Goal: Information Seeking & Learning: Learn about a topic

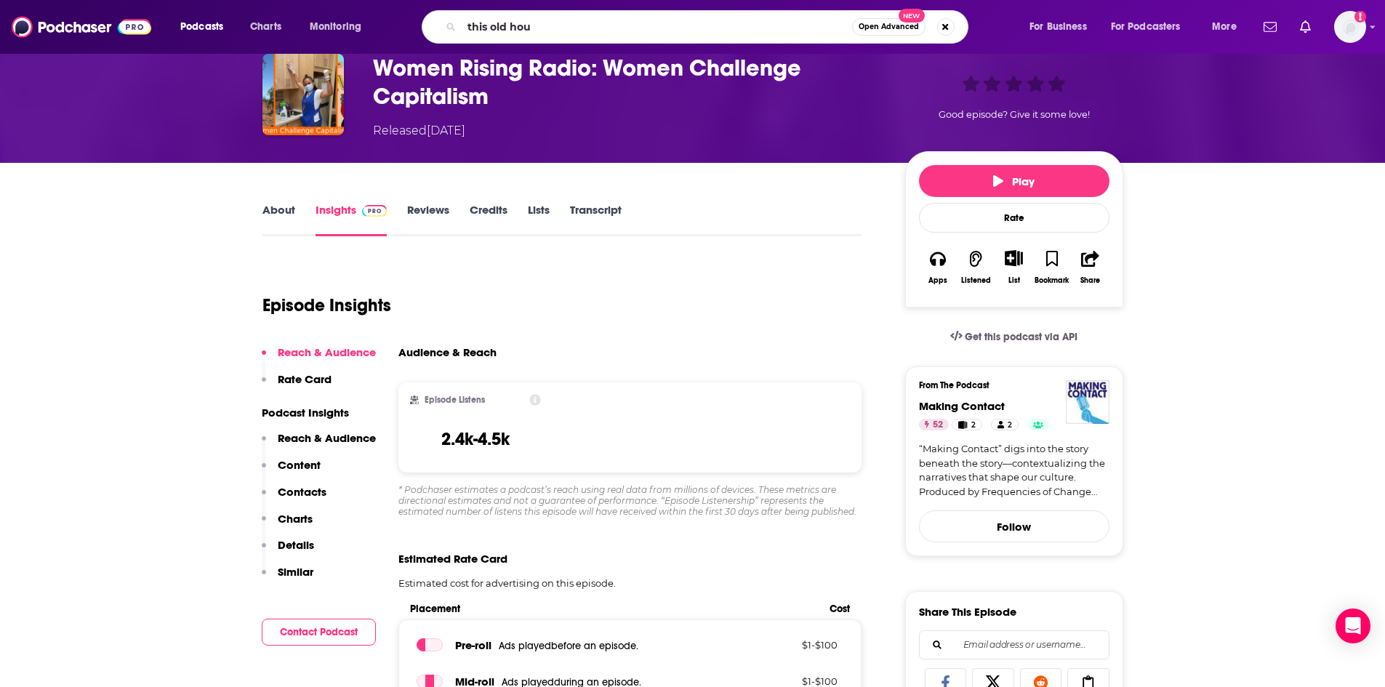
type input "this old houe"
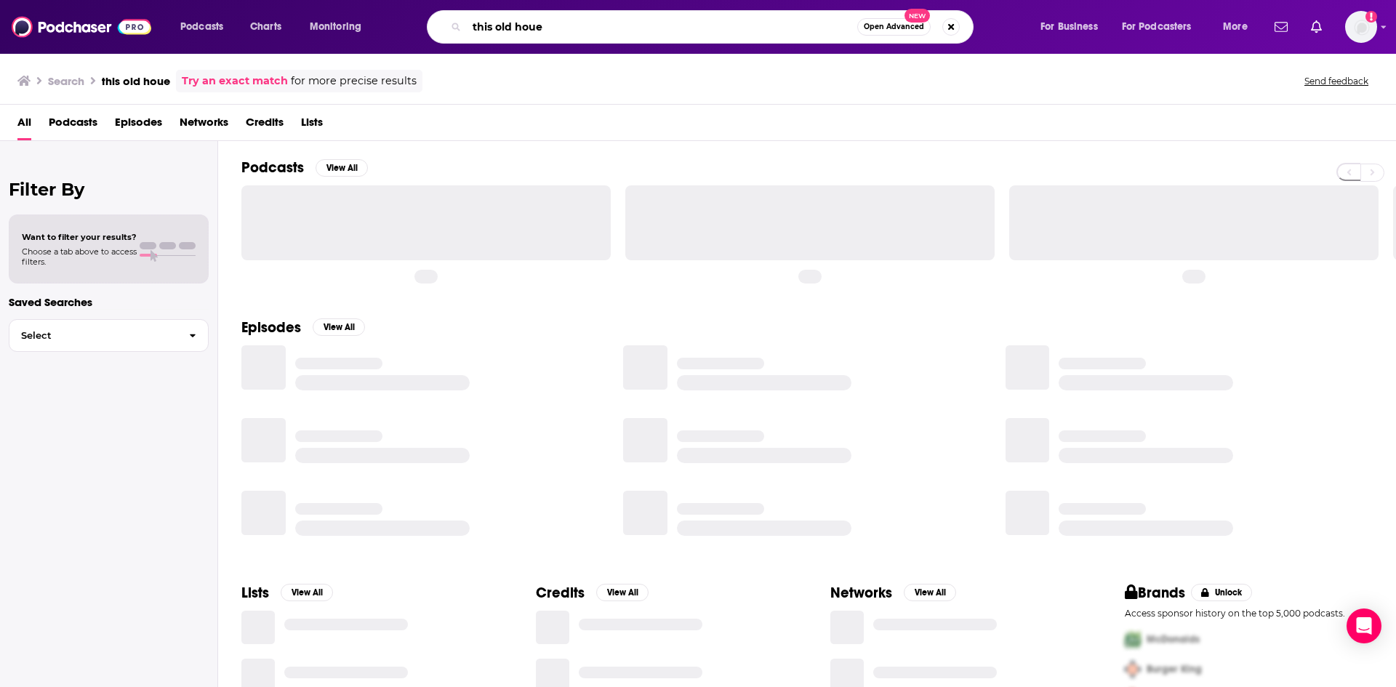
click at [611, 27] on input "this old houe" at bounding box center [662, 26] width 390 height 23
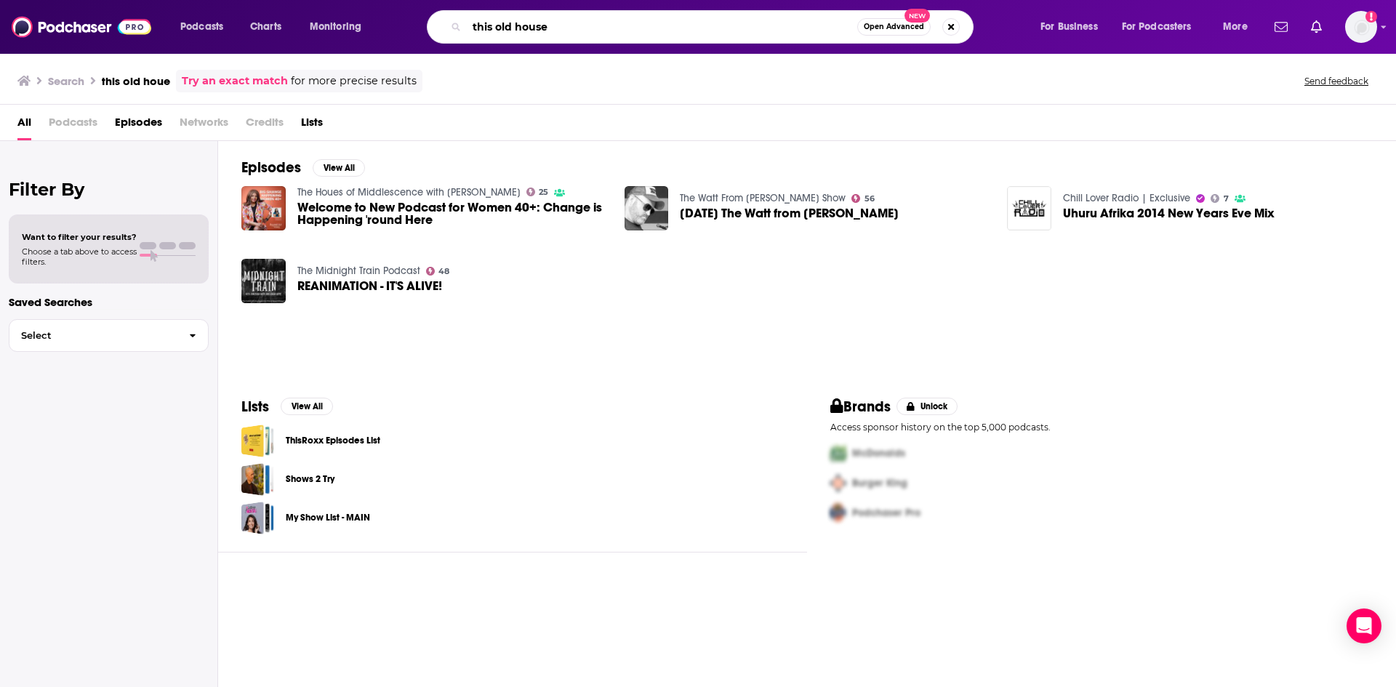
type input "this old house"
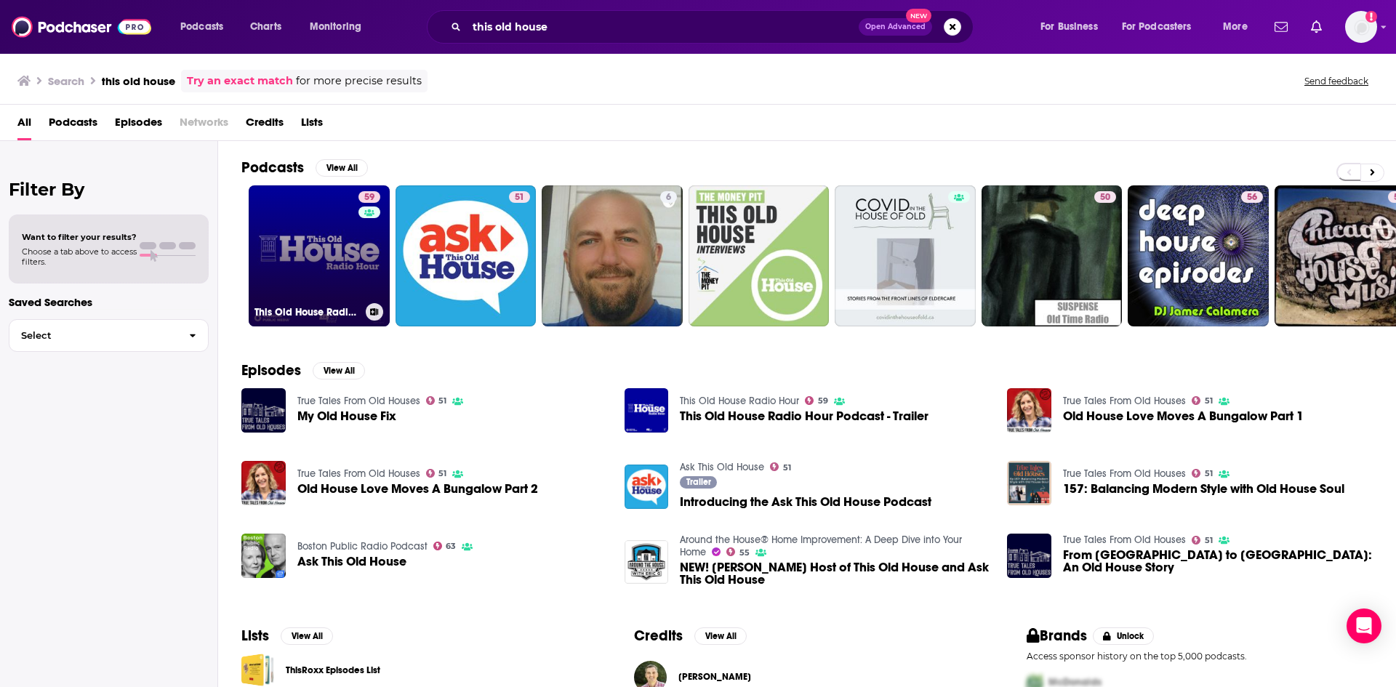
click at [331, 266] on link "59 This Old House Radio Hour" at bounding box center [319, 255] width 141 height 141
